Goal: Navigation & Orientation: Go to known website

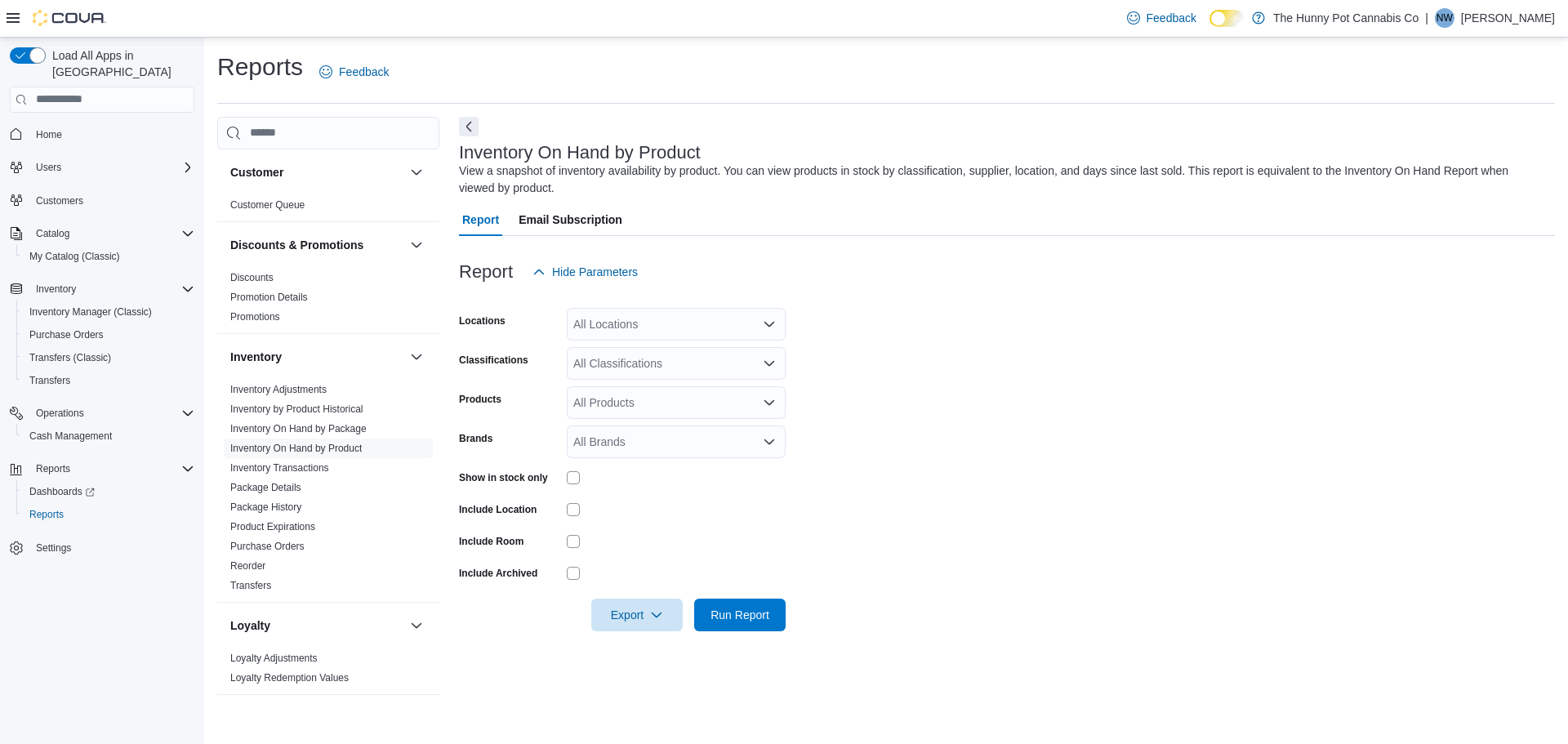
click at [1492, 20] on p "[PERSON_NAME]" at bounding box center [1507, 18] width 94 height 20
click at [1459, 151] on span "Sign Out" at bounding box center [1449, 159] width 44 height 16
